Goal: Information Seeking & Learning: Learn about a topic

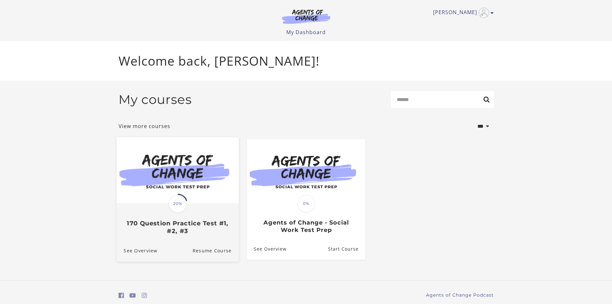
click at [166, 228] on h3 "170 Question Practice Test #1, #2, #3" at bounding box center [177, 226] width 108 height 15
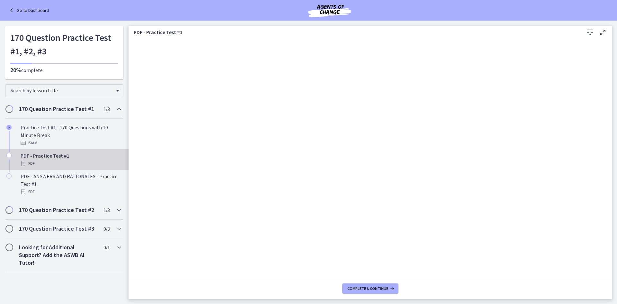
click at [78, 212] on h2 "170 Question Practice Test #2" at bounding box center [58, 210] width 78 height 8
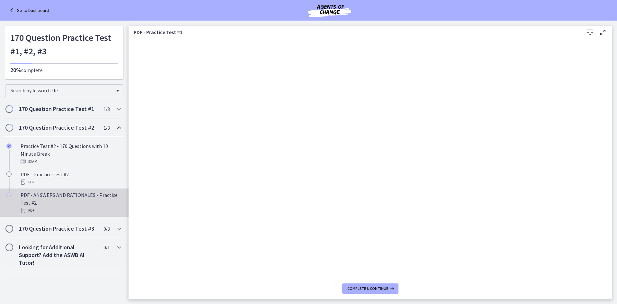
click at [77, 200] on div "PDF - ANSWERS AND RATIONALES - Practice Test #2 PDF" at bounding box center [71, 202] width 100 height 23
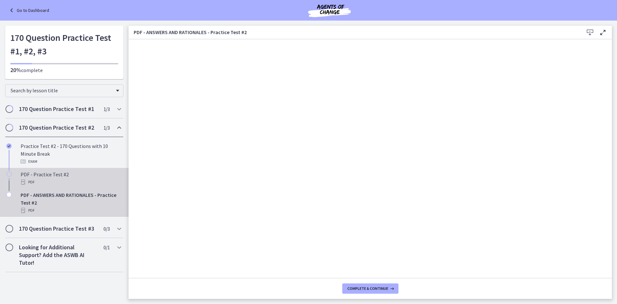
click at [53, 176] on div "PDF - Practice Test #2 PDF" at bounding box center [71, 177] width 100 height 15
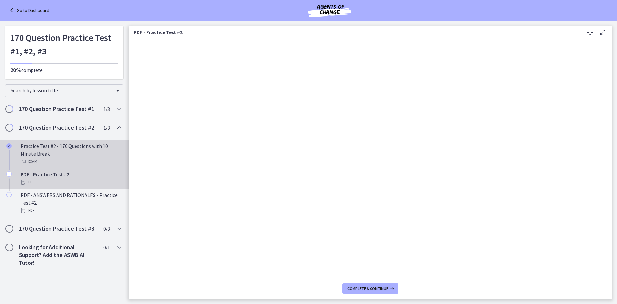
click at [65, 155] on div "Practice Test #2 - 170 Questions with 10 Minute Break Exam" at bounding box center [71, 153] width 100 height 23
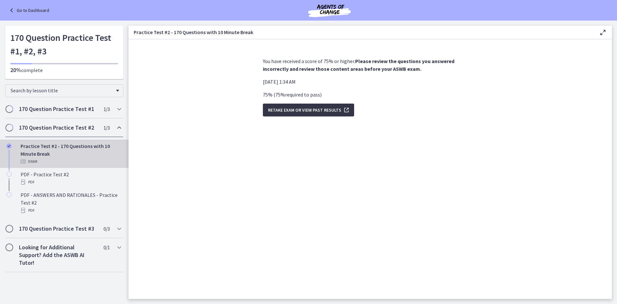
click at [334, 110] on span "Retake Exam OR View Past Results" at bounding box center [304, 110] width 73 height 8
